Goal: Transaction & Acquisition: Purchase product/service

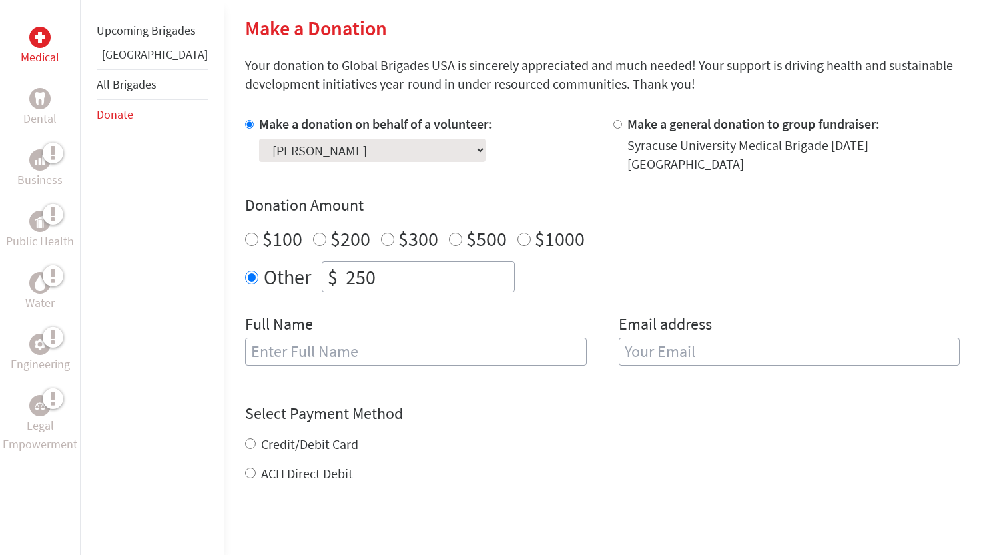
scroll to position [318, 0]
click at [250, 336] on input "text" at bounding box center [416, 350] width 342 height 28
type input "[PERSON_NAME]"
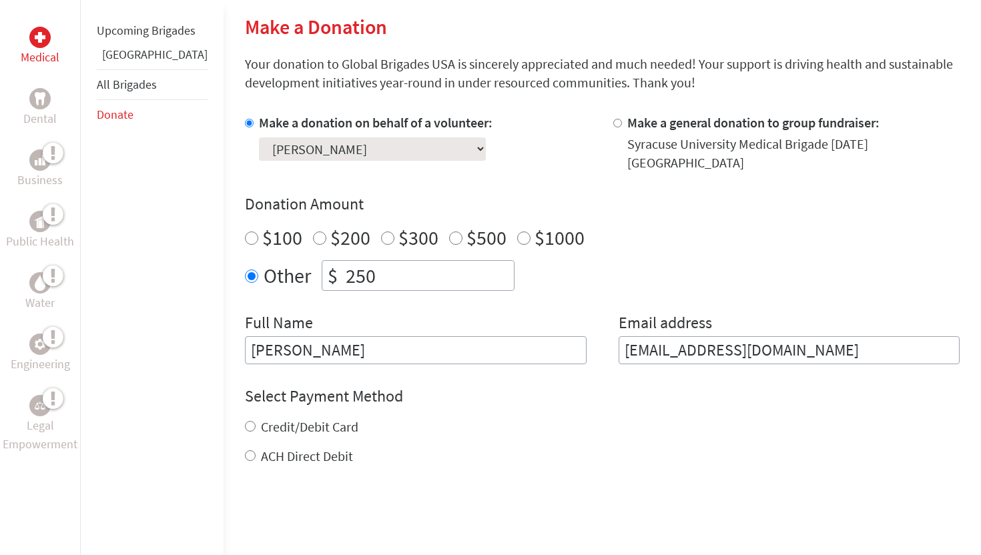
drag, startPoint x: 838, startPoint y: 339, endPoint x: 500, endPoint y: 326, distance: 338.6
click at [500, 326] on div "Full Name [PERSON_NAME] Email address [EMAIL_ADDRESS][DOMAIN_NAME]" at bounding box center [602, 338] width 715 height 52
type input "[EMAIL_ADDRESS][DOMAIN_NAME]"
click at [310, 418] on label "Credit/Debit Card" at bounding box center [309, 426] width 97 height 17
click at [256, 421] on input "Credit/Debit Card" at bounding box center [250, 426] width 11 height 11
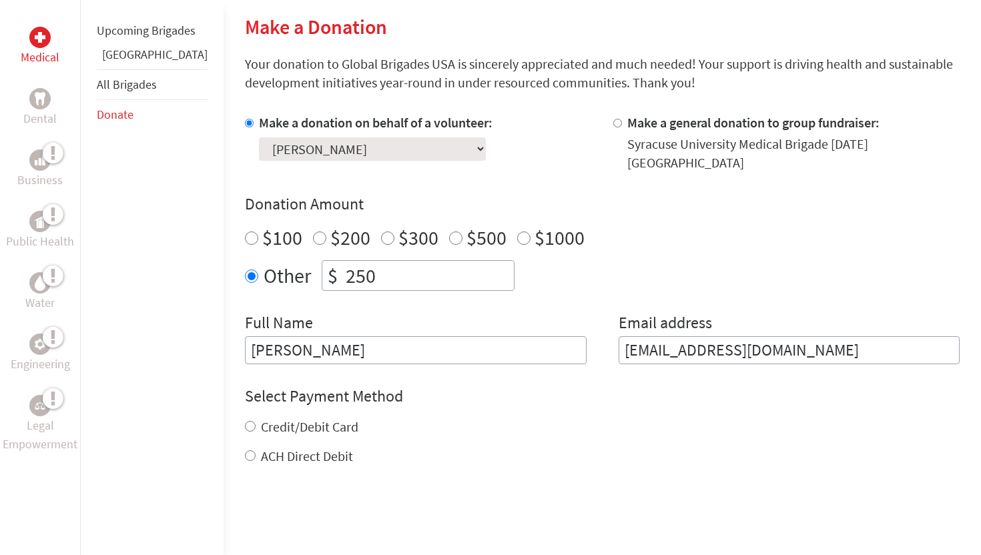
radio input "true"
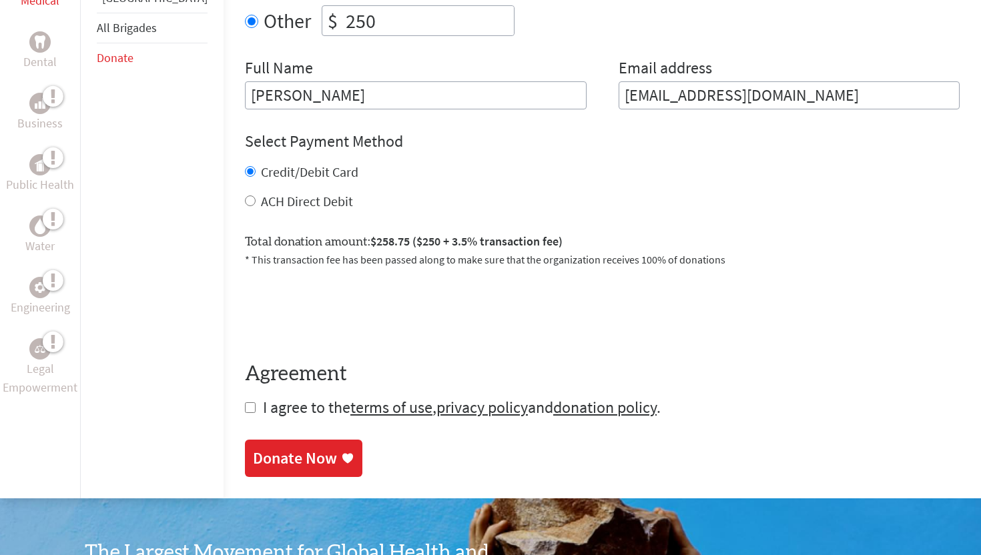
scroll to position [580, 0]
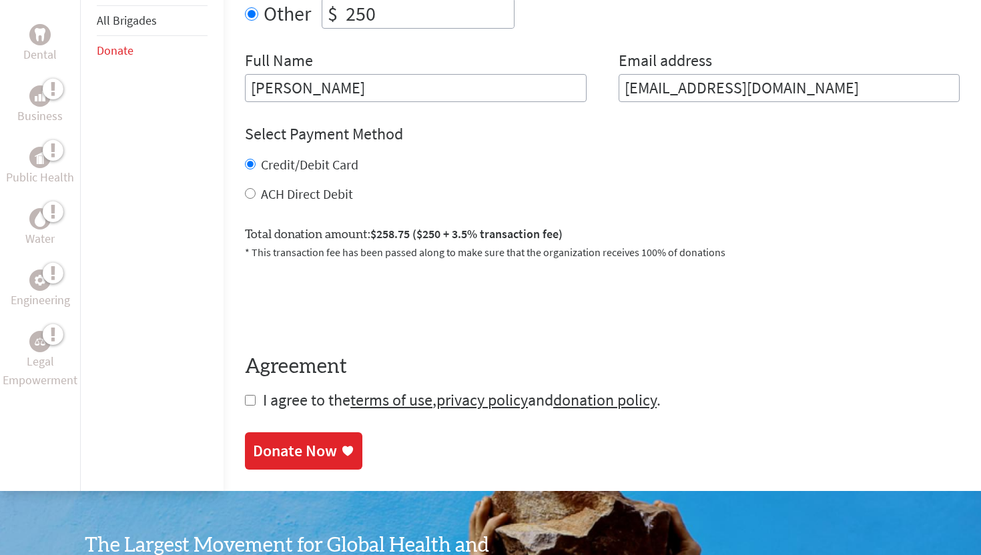
click at [263, 391] on span "I agree to the terms of use , privacy policy and donation policy ." at bounding box center [462, 400] width 398 height 21
click at [245, 395] on input "checkbox" at bounding box center [250, 400] width 11 height 11
checkbox input "true"
click at [253, 451] on div "Donate Now" at bounding box center [295, 452] width 84 height 21
